Goal: Task Accomplishment & Management: Manage account settings

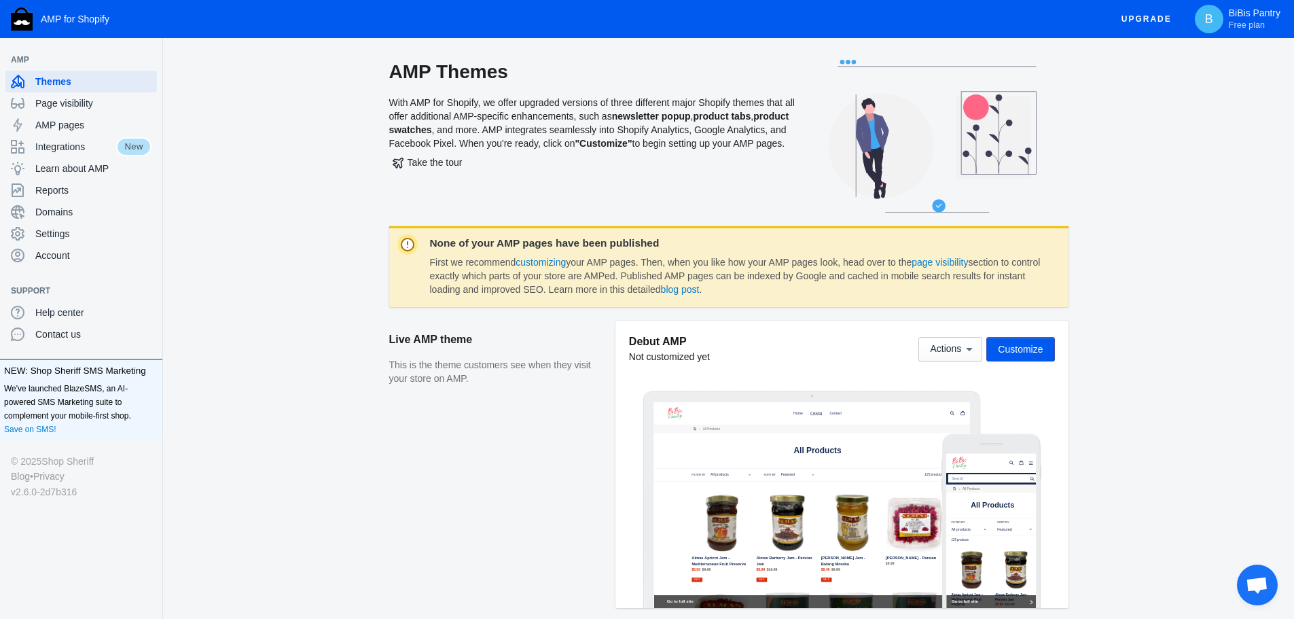
scroll to position [68, 0]
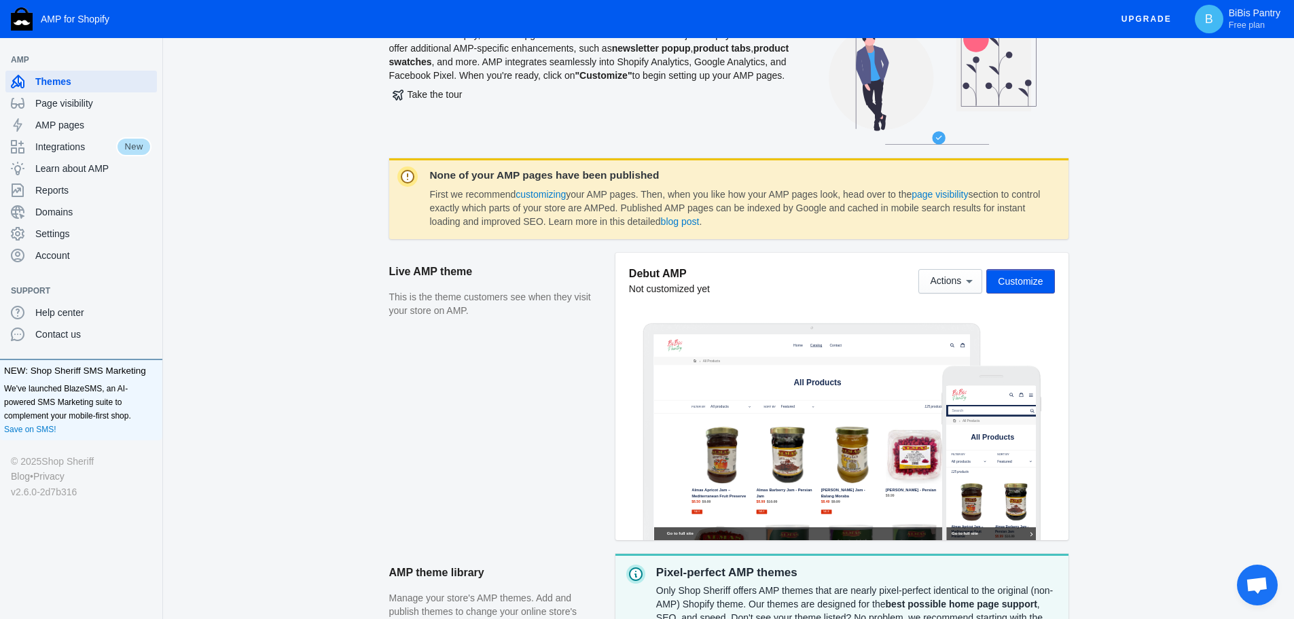
click at [1022, 290] on button "Customize" at bounding box center [1020, 281] width 68 height 24
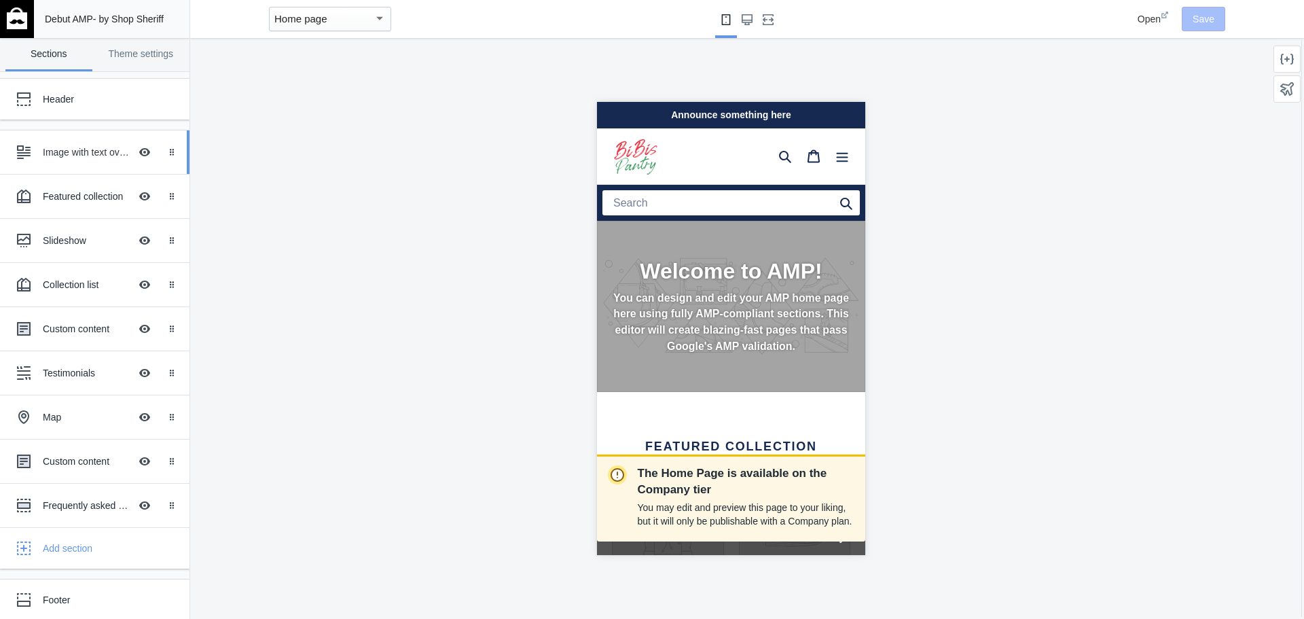
click at [60, 148] on div "Image with text overlay" at bounding box center [86, 152] width 87 height 14
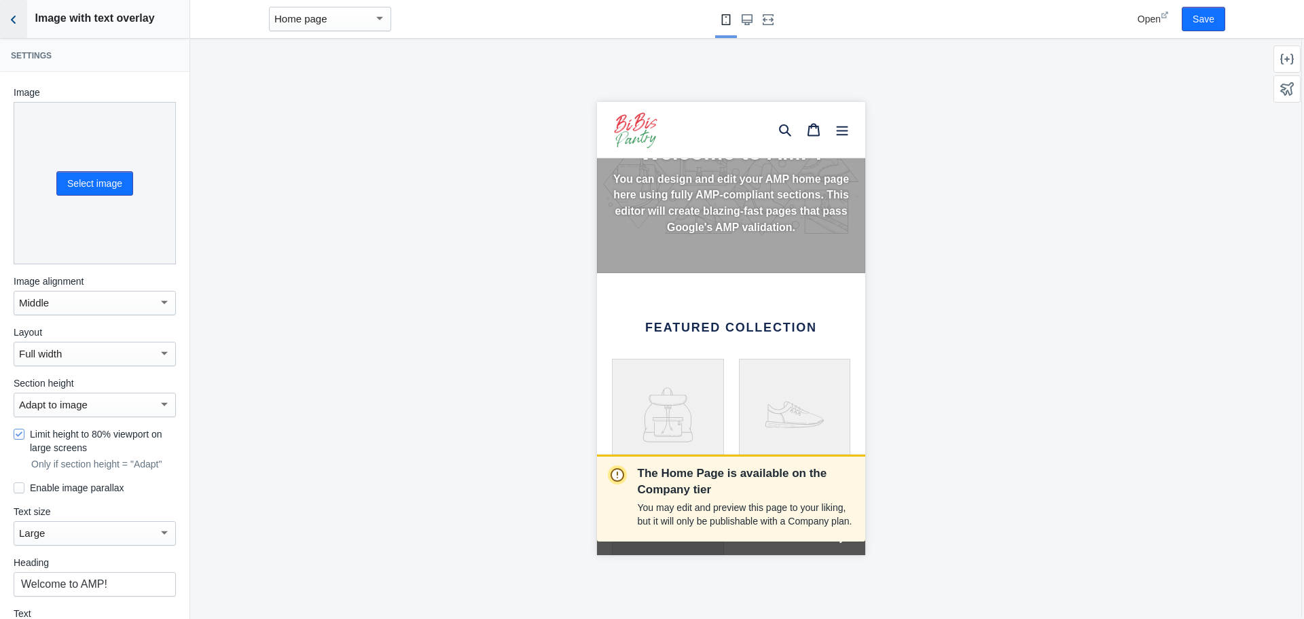
click at [14, 21] on use "Back to sections" at bounding box center [13, 20] width 5 height 8
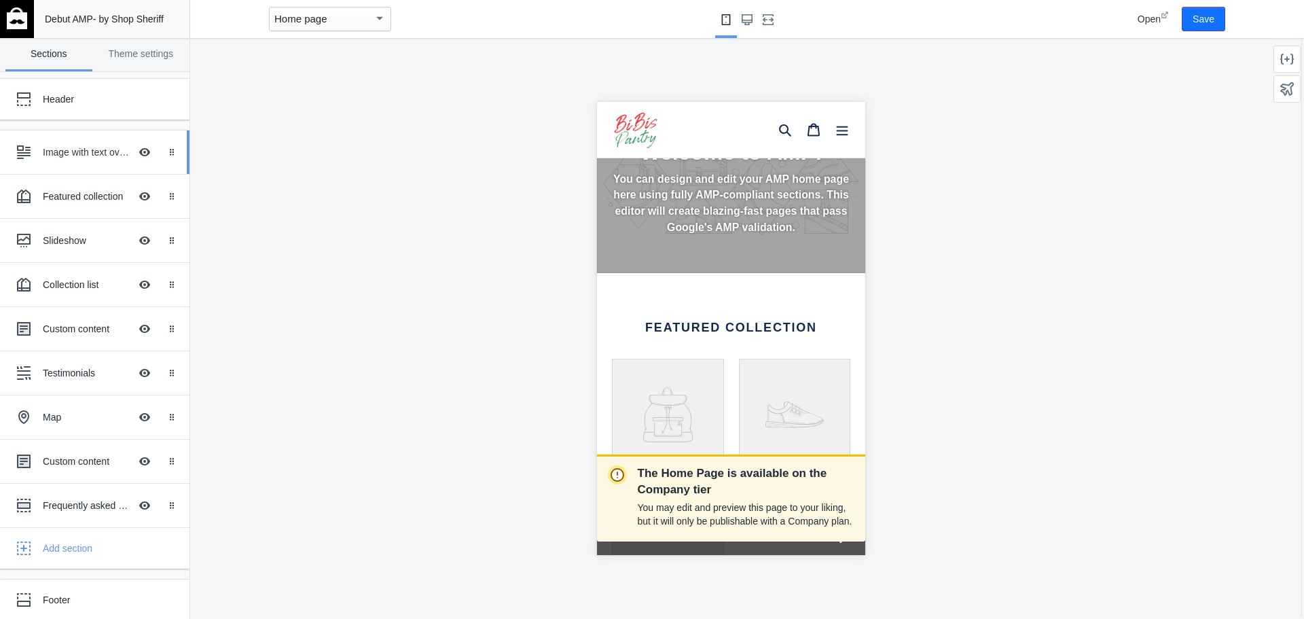
click at [86, 154] on div "Image with text overlay" at bounding box center [86, 152] width 87 height 14
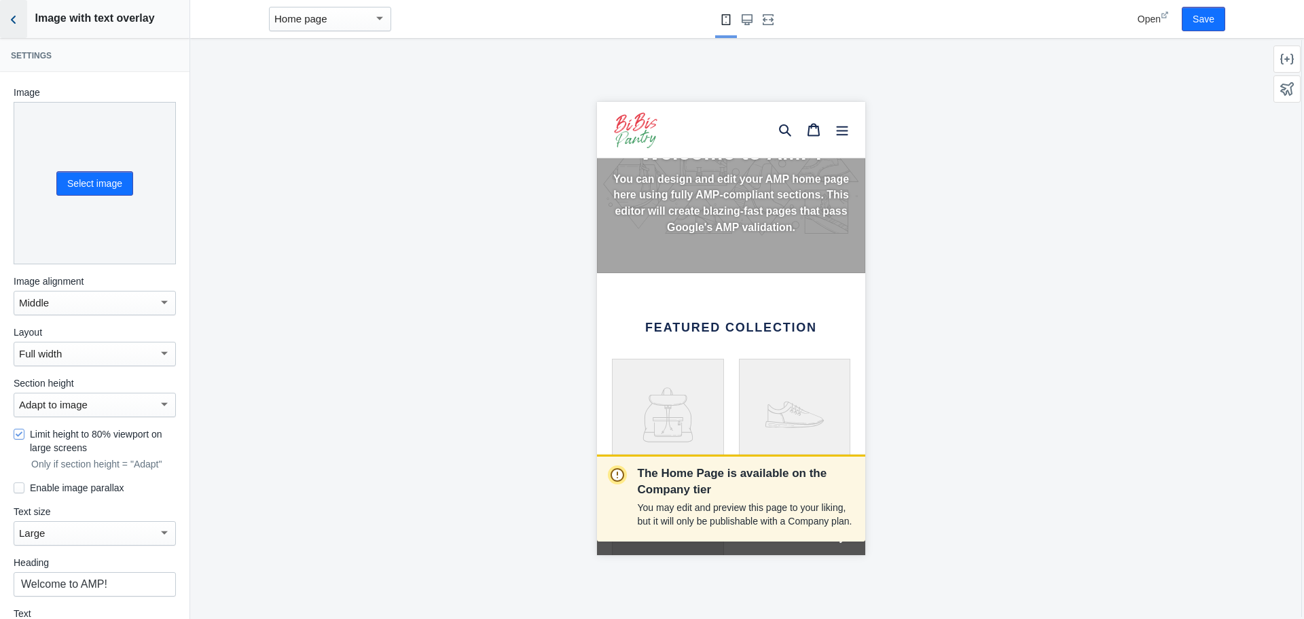
click at [19, 24] on icon "Back to sections" at bounding box center [14, 20] width 14 height 14
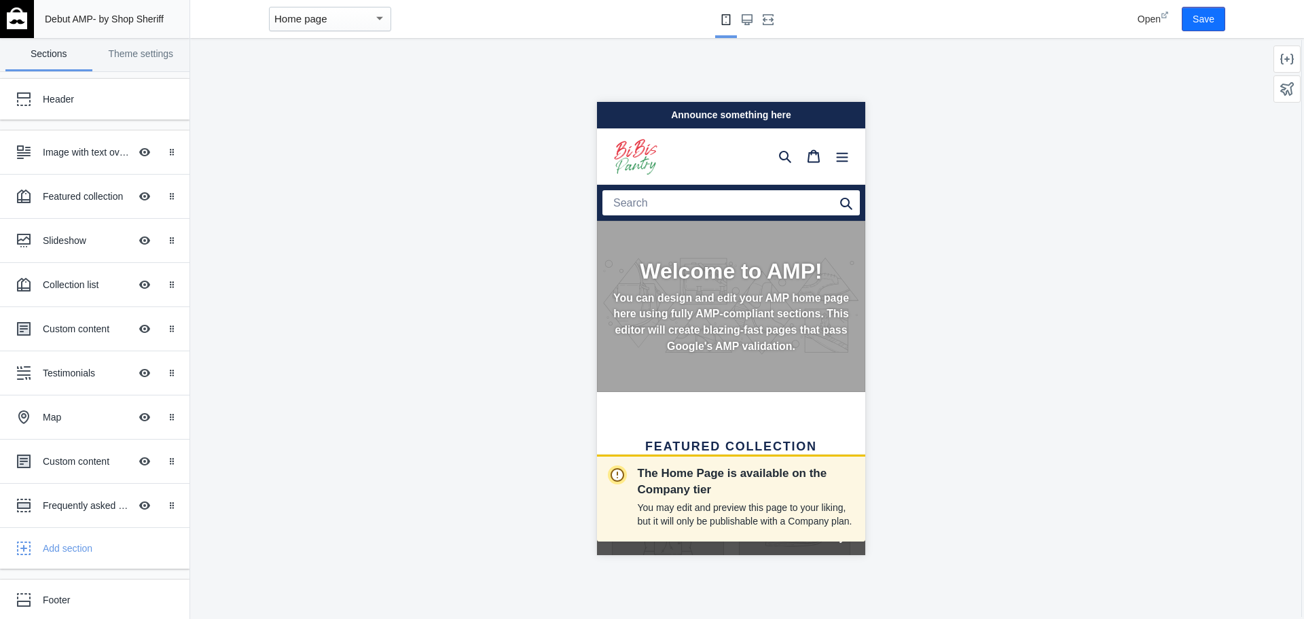
scroll to position [0, 0]
click at [51, 94] on div "Header" at bounding box center [101, 99] width 117 height 14
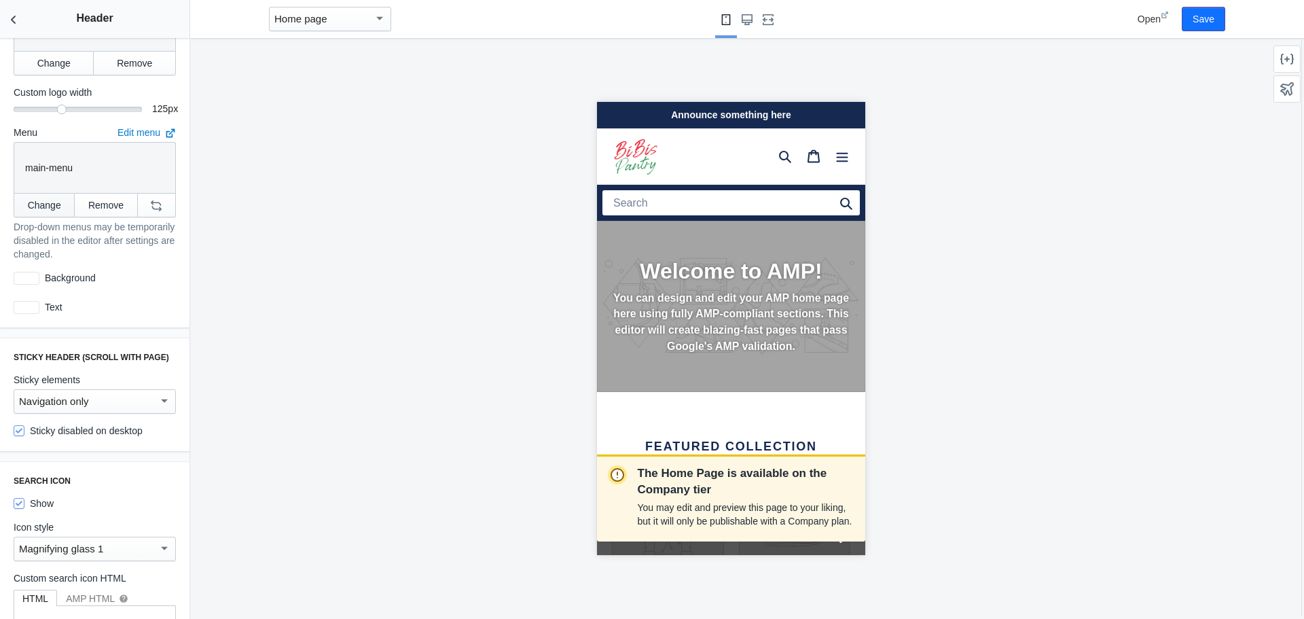
scroll to position [0, 228]
click at [58, 193] on button "Change" at bounding box center [44, 205] width 61 height 24
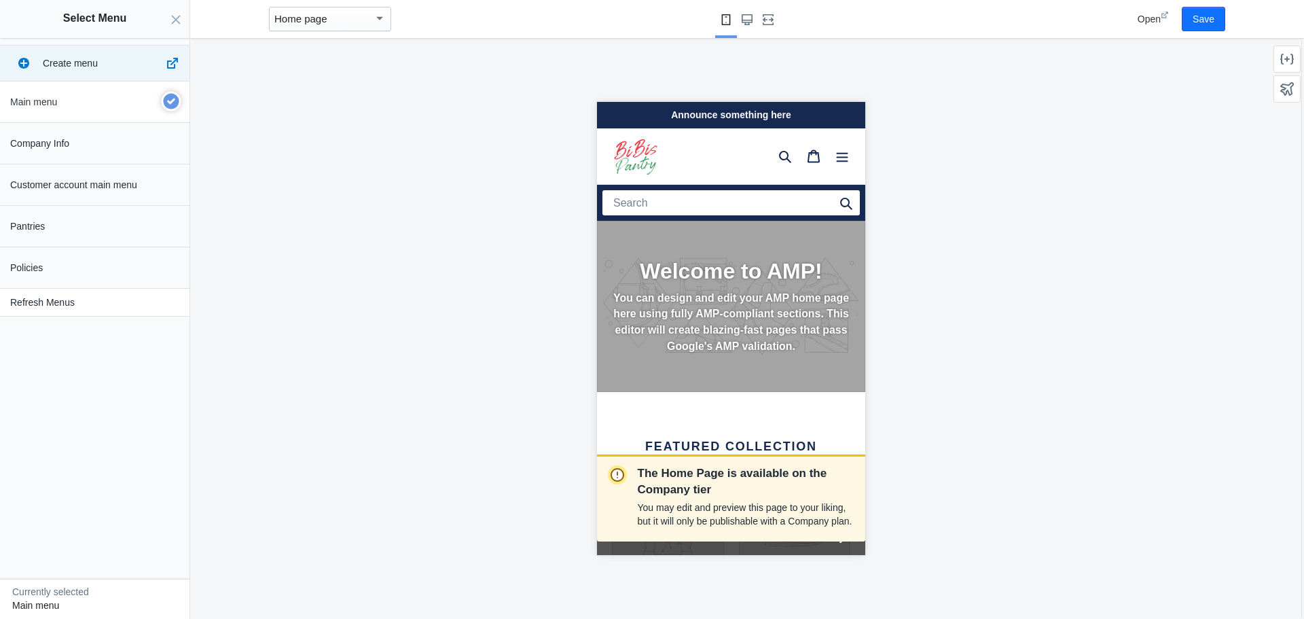
scroll to position [0, 0]
click at [170, 8] on button "Close panel" at bounding box center [175, 19] width 27 height 38
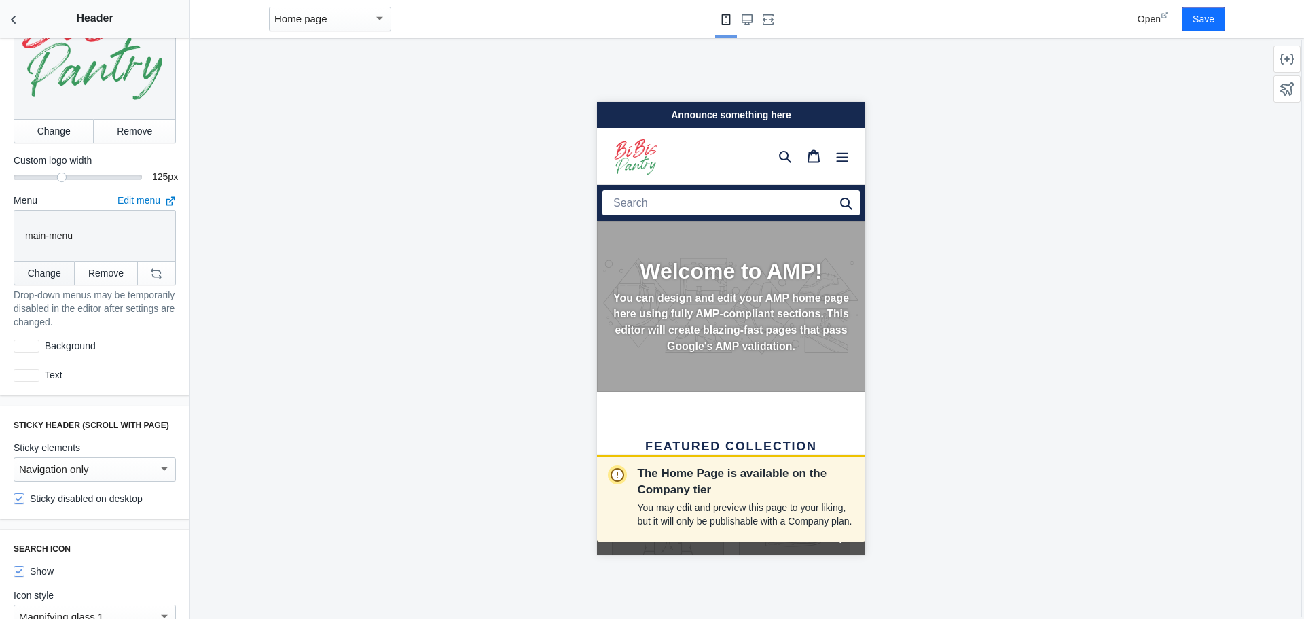
scroll to position [0, 228]
click at [42, 261] on button "Change" at bounding box center [44, 273] width 61 height 24
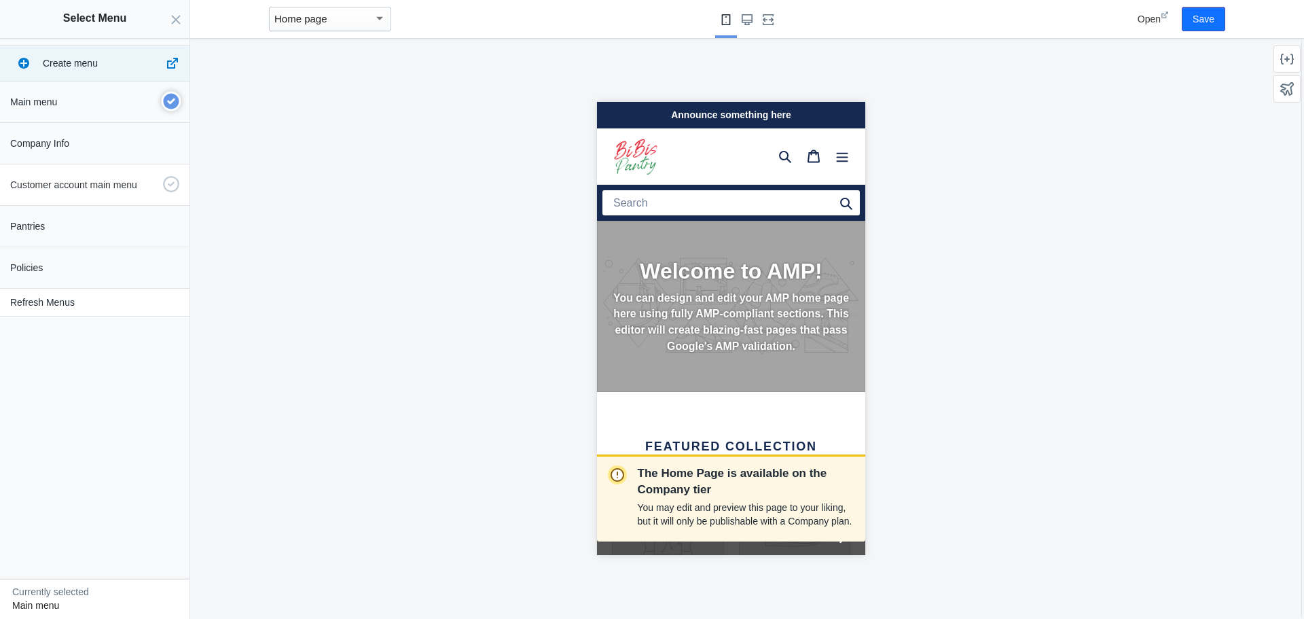
scroll to position [0, 0]
click at [65, 224] on p "Pantries" at bounding box center [83, 226] width 147 height 14
click at [158, 595] on button "Select" at bounding box center [158, 600] width 48 height 24
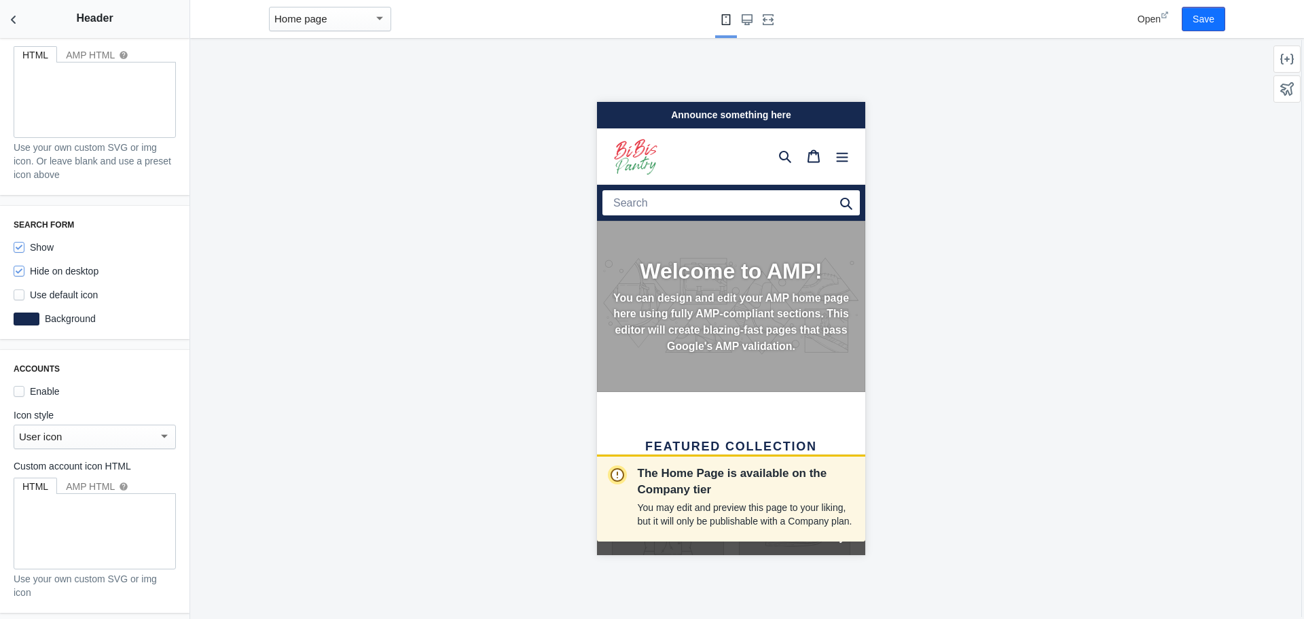
scroll to position [0, 228]
click at [29, 312] on div at bounding box center [27, 318] width 26 height 13
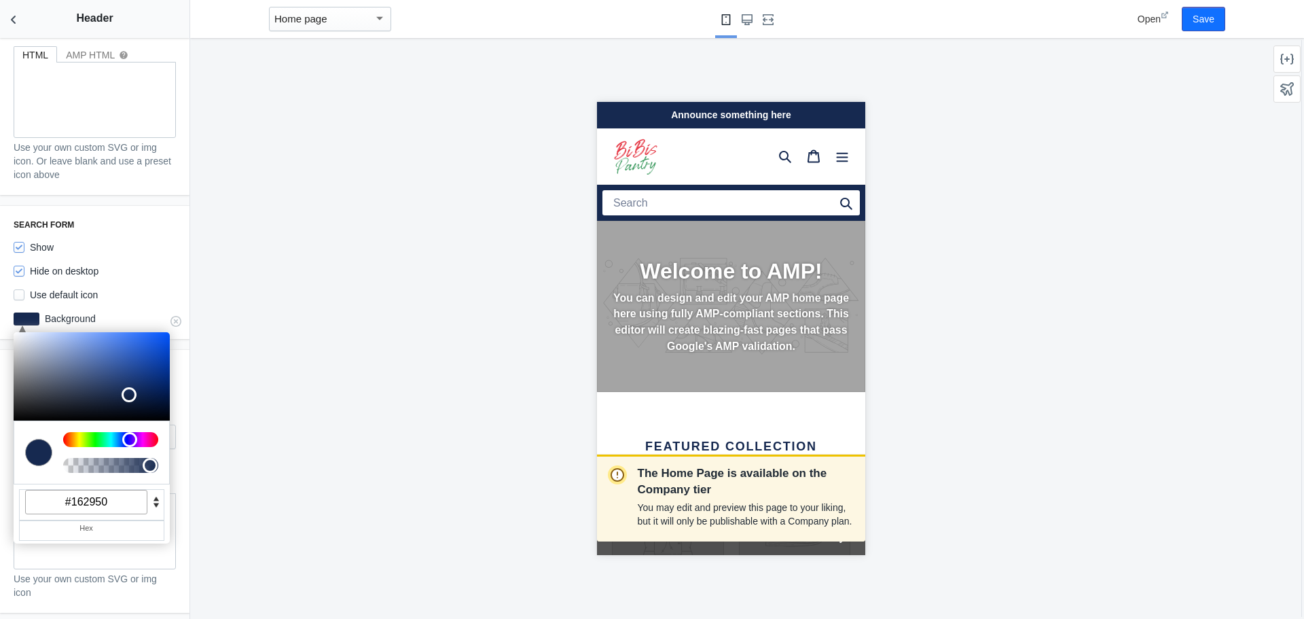
click at [91, 495] on input "#162950" at bounding box center [86, 502] width 122 height 24
paste input "F5F1E6"
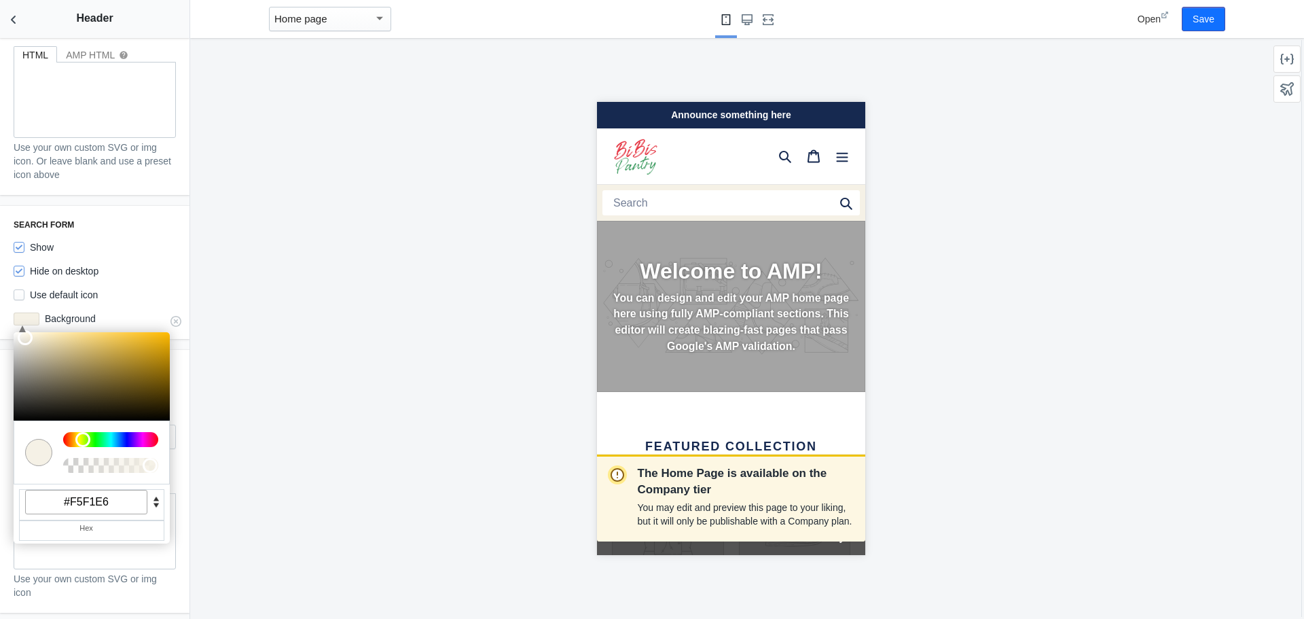
type input "#f5f1e6"
click at [146, 473] on div at bounding box center [92, 452] width 156 height 64
click at [153, 464] on div at bounding box center [111, 452] width 106 height 57
click at [160, 183] on div "Search icon Show Icon style Magnifying glass 1 Custom search icon HTML HTML AMP…" at bounding box center [94, 56] width 189 height 276
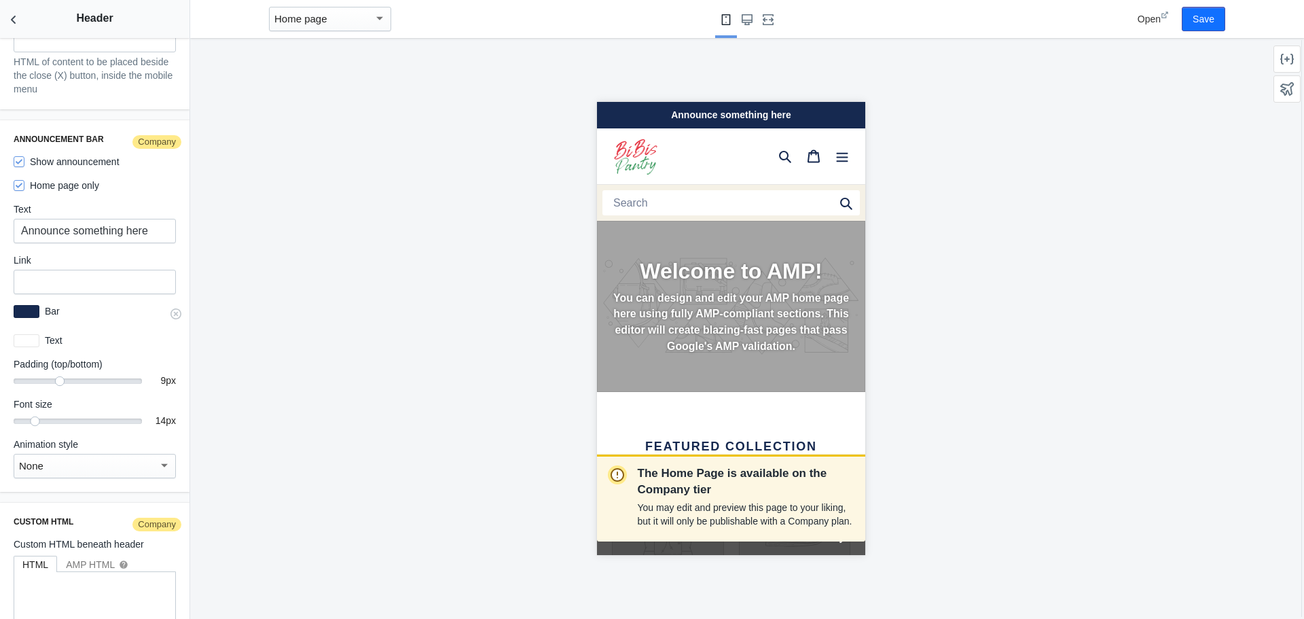
click at [35, 305] on div at bounding box center [27, 311] width 26 height 13
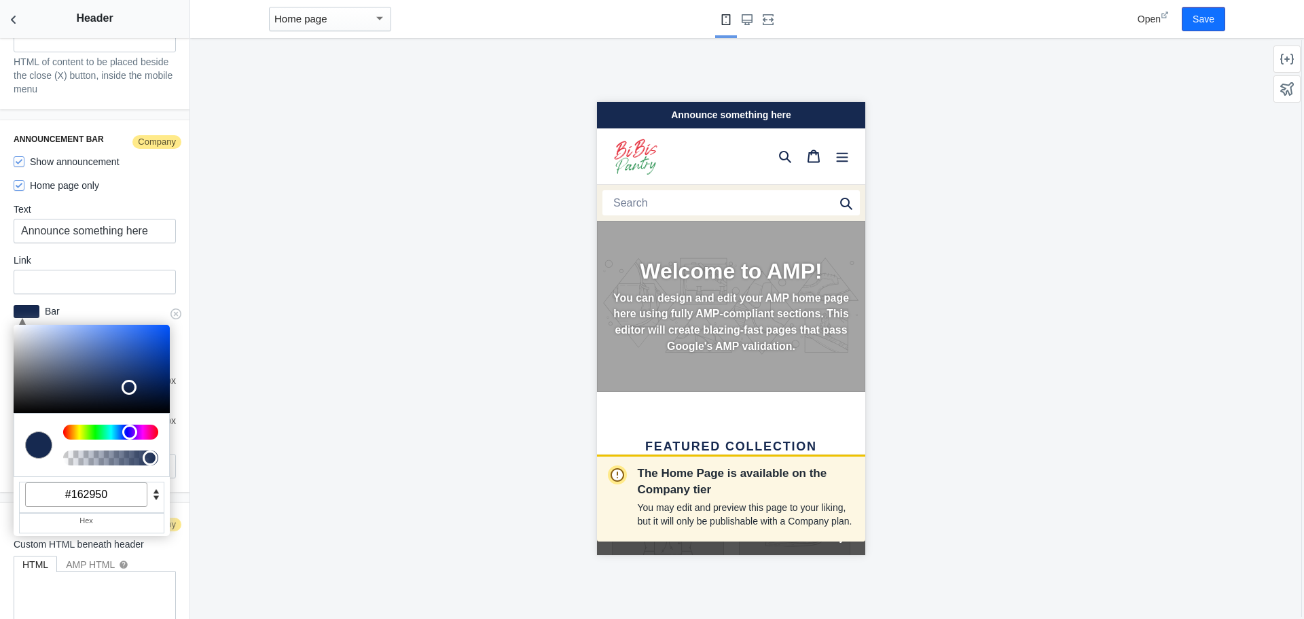
scroll to position [0, 5]
click at [94, 483] on input "#162950" at bounding box center [86, 494] width 122 height 24
paste input "F5F1E6"
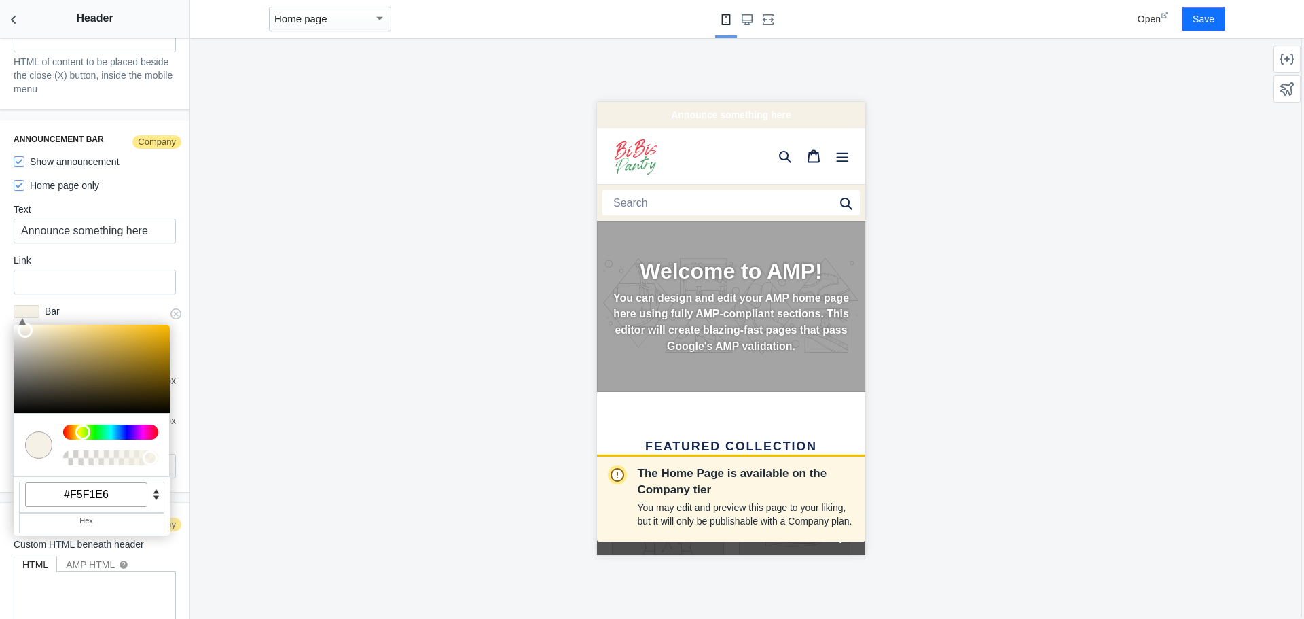
type input "#f5f1e6"
click at [155, 464] on div at bounding box center [92, 445] width 156 height 64
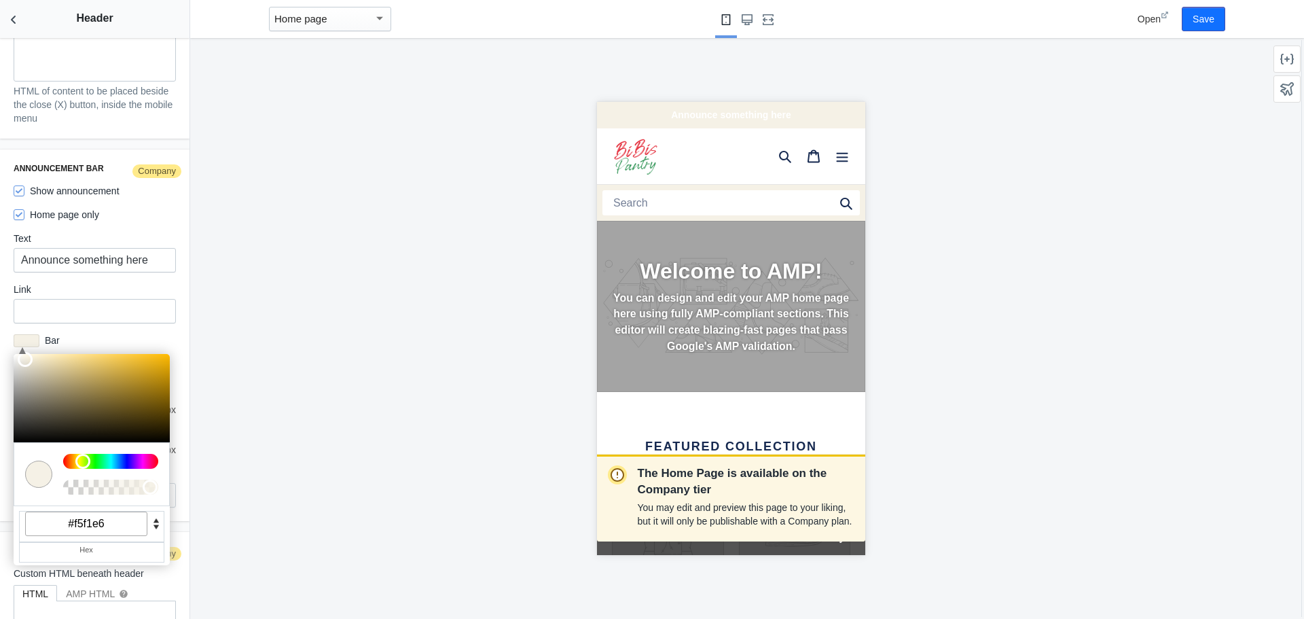
click at [442, 396] on div "The Home Page is available on the Company tier You may edit and preview this pa…" at bounding box center [730, 328] width 1081 height 581
click at [20, 17] on icon "Back to sections" at bounding box center [14, 20] width 14 height 14
